Goal: Task Accomplishment & Management: Manage account settings

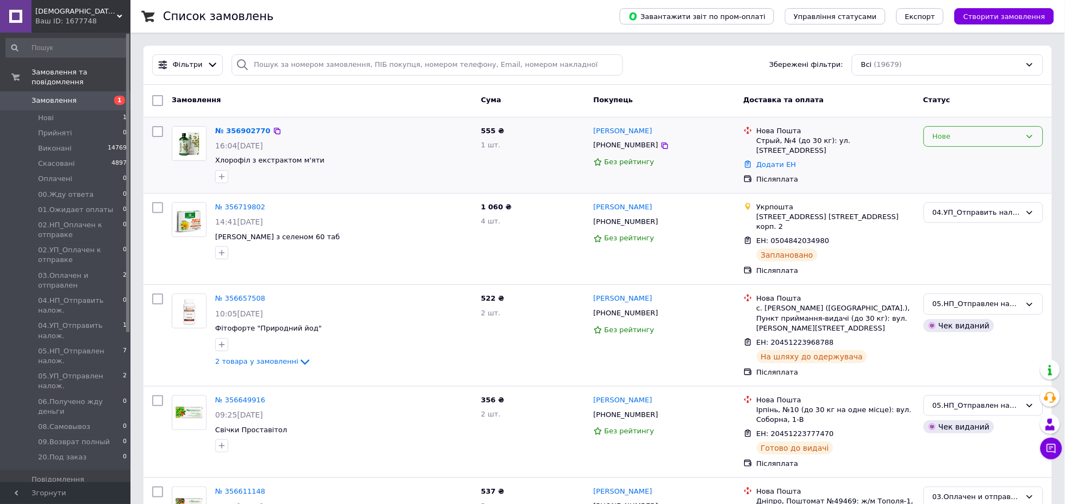
click at [959, 135] on div "Нове" at bounding box center [977, 136] width 88 height 11
click at [946, 156] on li "Прийнято" at bounding box center [983, 159] width 118 height 20
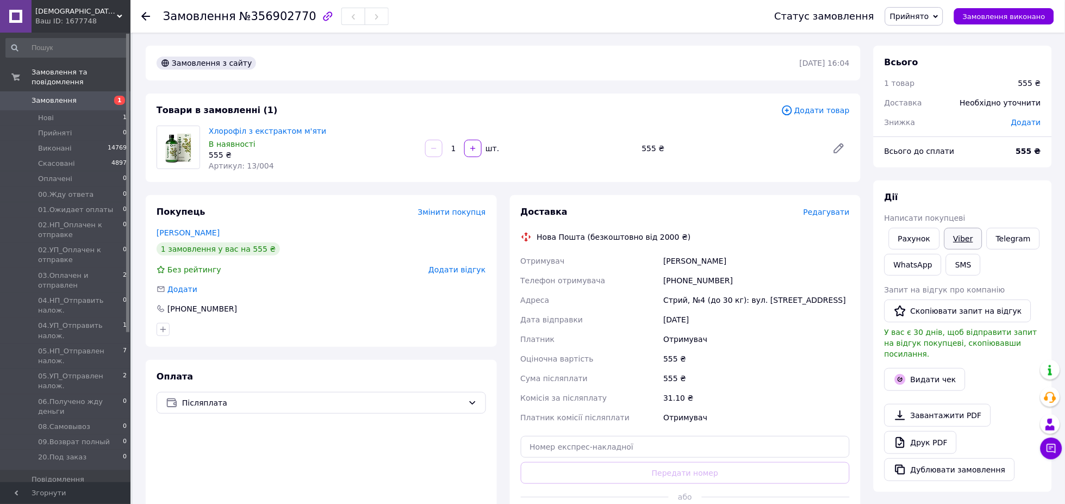
click at [963, 234] on link "Viber" at bounding box center [963, 239] width 38 height 22
drag, startPoint x: 172, startPoint y: 461, endPoint x: 165, endPoint y: 432, distance: 29.7
click at [171, 457] on div "Оплата Післяплата" at bounding box center [321, 451] width 351 height 183
drag, startPoint x: 230, startPoint y: 19, endPoint x: 296, endPoint y: 14, distance: 66.5
click at [296, 14] on span "№356902770" at bounding box center [277, 16] width 77 height 13
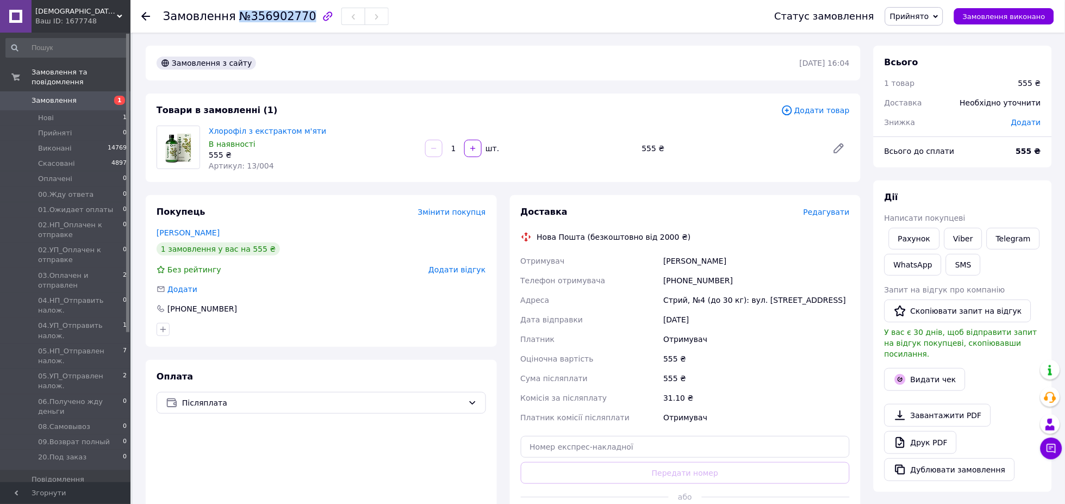
copy span "№356902770"
drag, startPoint x: 207, startPoint y: 128, endPoint x: 303, endPoint y: 165, distance: 103.1
click at [303, 165] on div "Хлорофіл з екстрактом м'яти В наявності 555 ₴ Артикул: 13/004" at bounding box center [312, 148] width 216 height 50
copy div "Хлорофіл з екстрактом м'яти В наявності 555 ₴ Артикул: 13/004"
click at [915, 19] on span "Прийнято" at bounding box center [909, 16] width 39 height 9
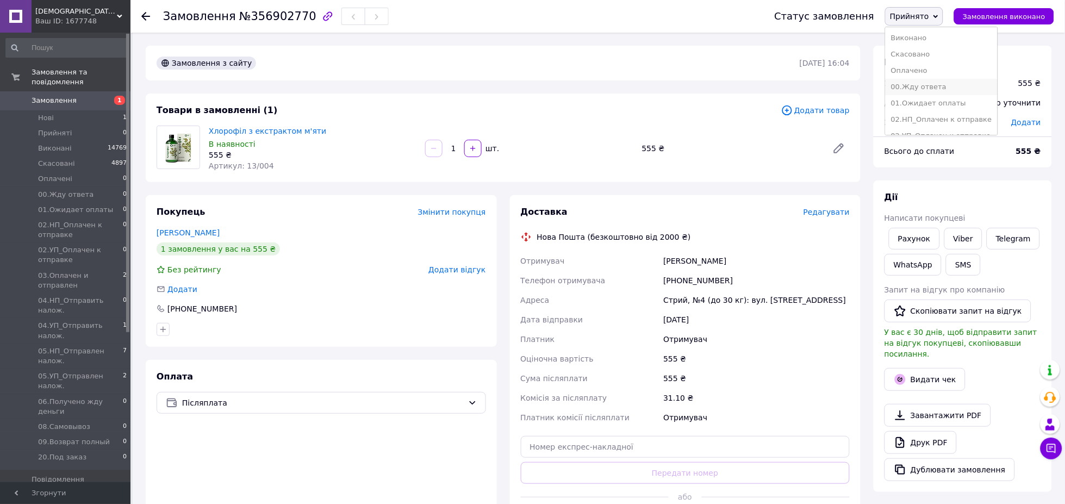
click at [922, 87] on li "00.Жду ответа" at bounding box center [941, 87] width 112 height 16
